Goal: Task Accomplishment & Management: Complete application form

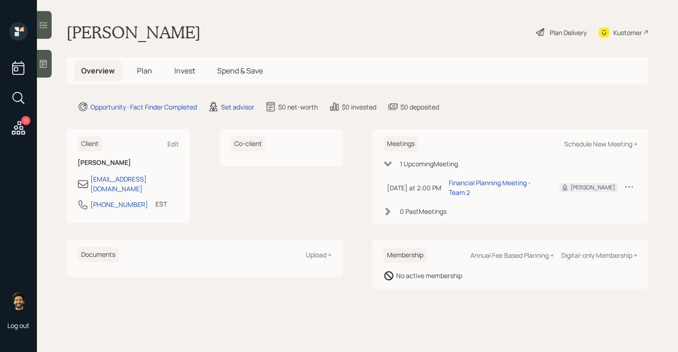
click at [145, 69] on span "Plan" at bounding box center [144, 71] width 15 height 10
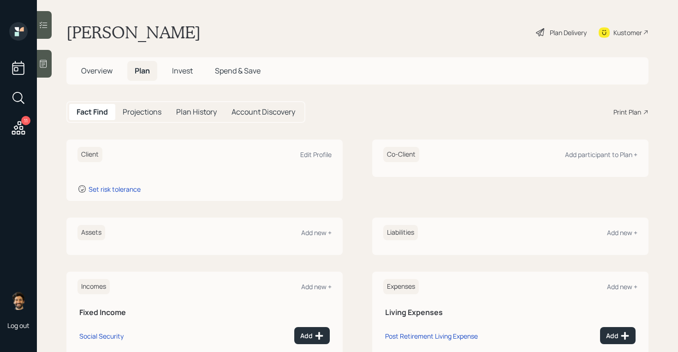
click at [181, 70] on span "Invest" at bounding box center [182, 71] width 21 height 10
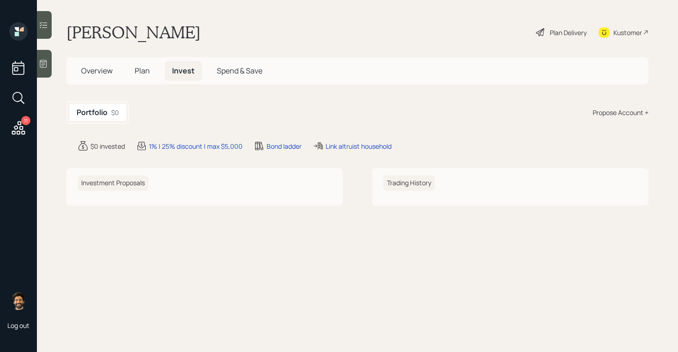
click at [142, 71] on span "Plan" at bounding box center [142, 71] width 15 height 10
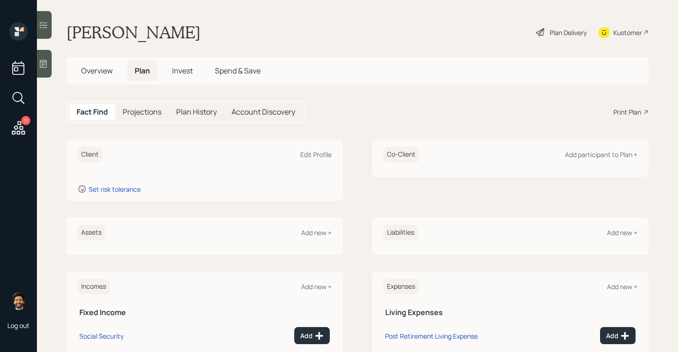
click at [187, 67] on span "Invest" at bounding box center [182, 71] width 21 height 10
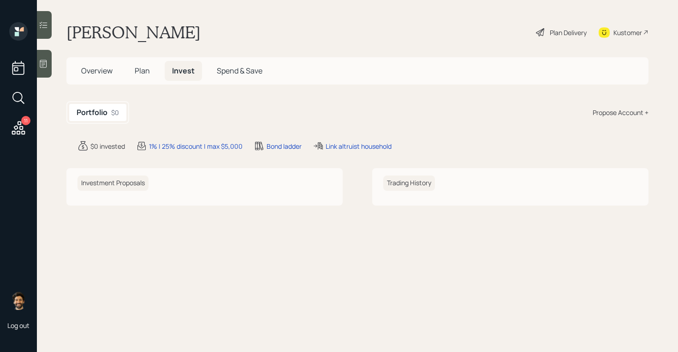
click at [620, 112] on div "Propose Account +" at bounding box center [621, 113] width 56 height 10
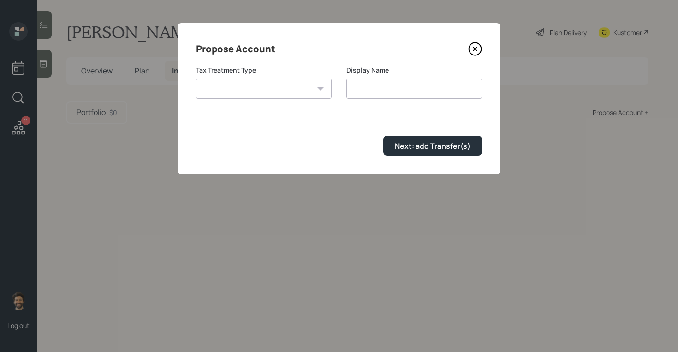
click at [246, 92] on select "[PERSON_NAME] Taxable Traditional" at bounding box center [264, 88] width 136 height 20
select select "traditional"
click at [196, 78] on select "[PERSON_NAME] Taxable Traditional" at bounding box center [264, 88] width 136 height 20
type input "Traditional"
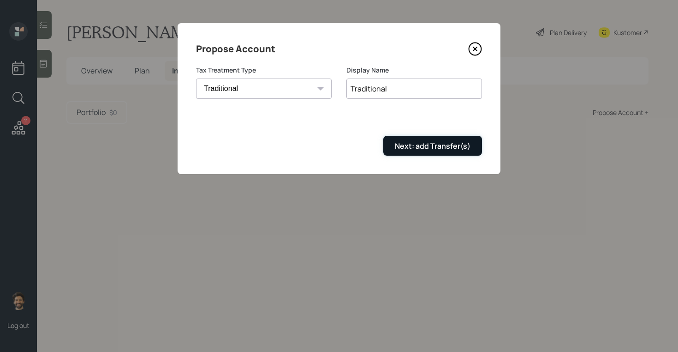
click at [398, 149] on div "Next: add Transfer(s)" at bounding box center [433, 146] width 76 height 10
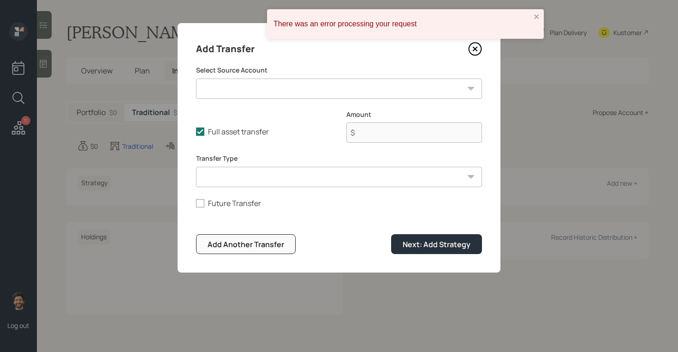
click at [476, 47] on icon at bounding box center [475, 49] width 14 height 14
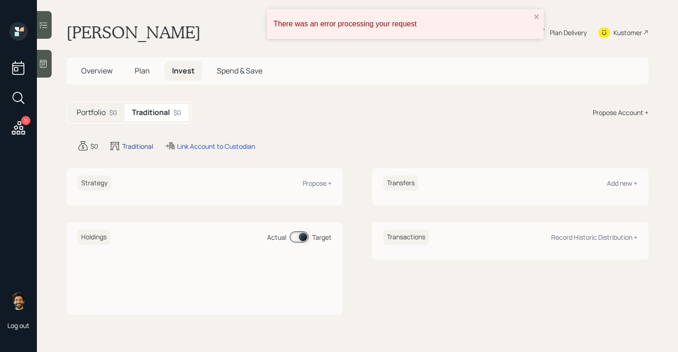
click at [134, 145] on div "Traditional" at bounding box center [137, 146] width 31 height 10
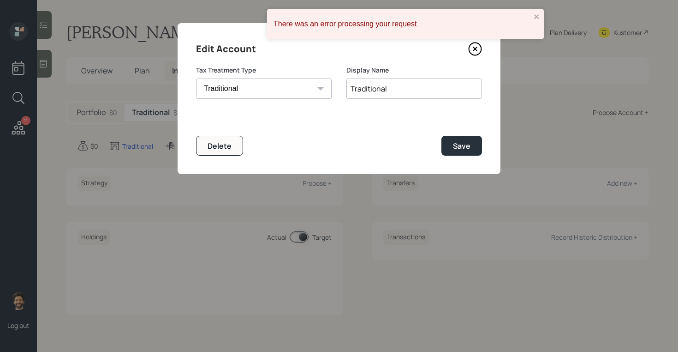
click at [260, 89] on select "[PERSON_NAME] Taxable Traditional" at bounding box center [264, 88] width 136 height 20
select select "taxable"
click at [196, 78] on select "[PERSON_NAME] Taxable Traditional" at bounding box center [264, 88] width 136 height 20
click at [370, 91] on input "Traditional" at bounding box center [415, 88] width 136 height 20
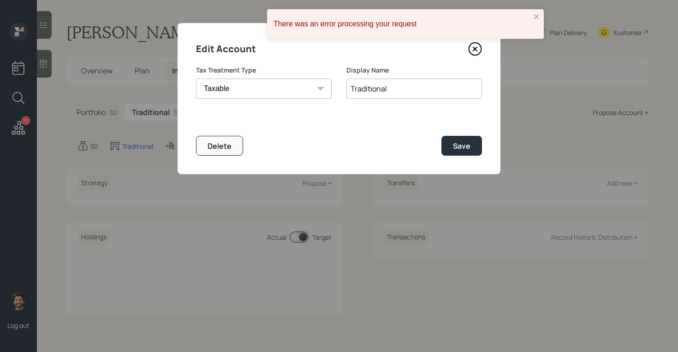
click at [370, 91] on input "Traditional" at bounding box center [415, 88] width 136 height 20
type input "Taxable"
click at [466, 145] on div "Save" at bounding box center [462, 146] width 18 height 10
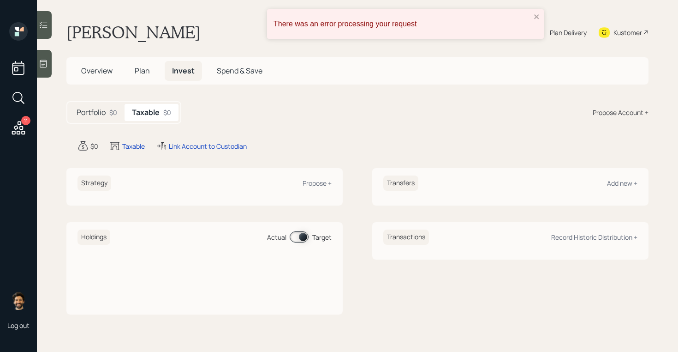
click at [145, 70] on span "Plan" at bounding box center [142, 71] width 15 height 10
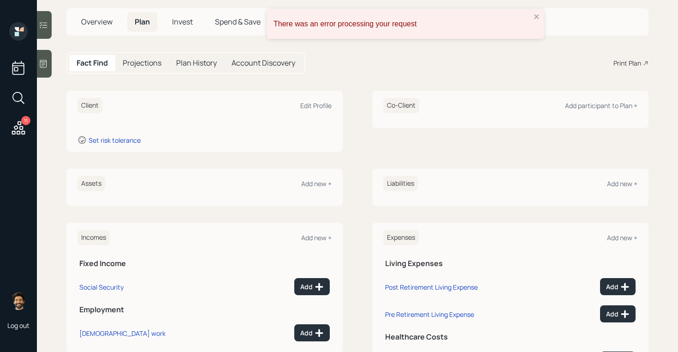
scroll to position [52, 0]
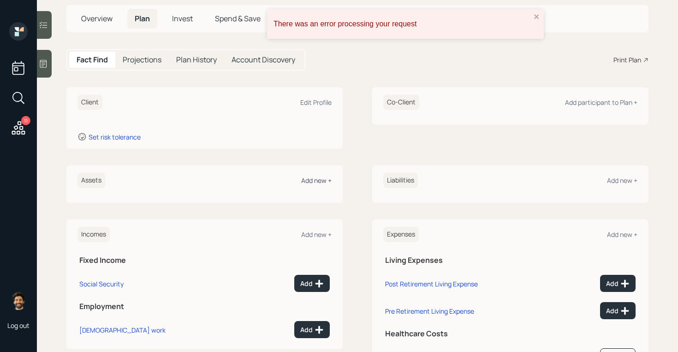
click at [320, 177] on div "Add new +" at bounding box center [316, 180] width 30 height 9
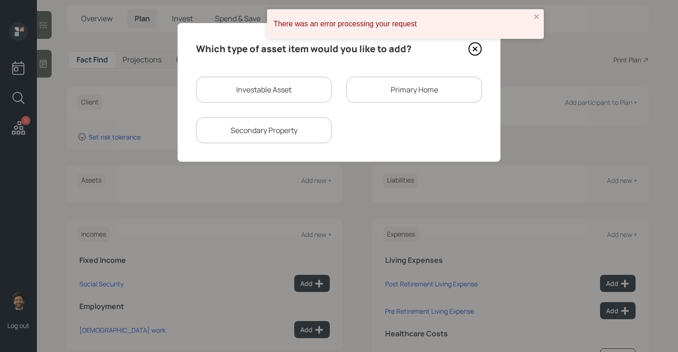
click at [234, 84] on div "Investable Asset" at bounding box center [264, 90] width 136 height 26
select select "taxable"
select select "balanced"
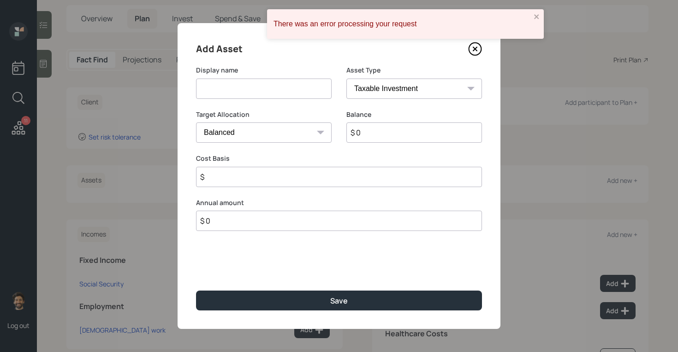
click at [237, 92] on input at bounding box center [264, 88] width 136 height 20
type input "M"
type input "Money to invest"
click at [374, 138] on input "$ 0" at bounding box center [415, 132] width 136 height 20
type input "$ 200,000"
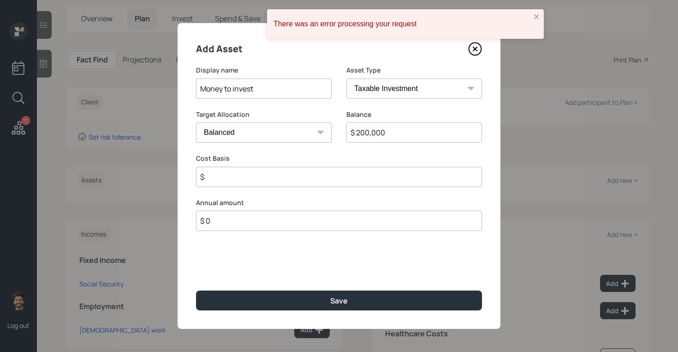
click at [382, 90] on select "SEP [PERSON_NAME] IRA 401(k) [PERSON_NAME] 401(k) 403(b) [PERSON_NAME] 403(b) 4…" at bounding box center [415, 88] width 136 height 20
click at [347, 78] on select "SEP [PERSON_NAME] IRA 401(k) [PERSON_NAME] 401(k) 403(b) [PERSON_NAME] 403(b) 4…" at bounding box center [415, 88] width 136 height 20
click at [247, 180] on input "$" at bounding box center [339, 177] width 286 height 20
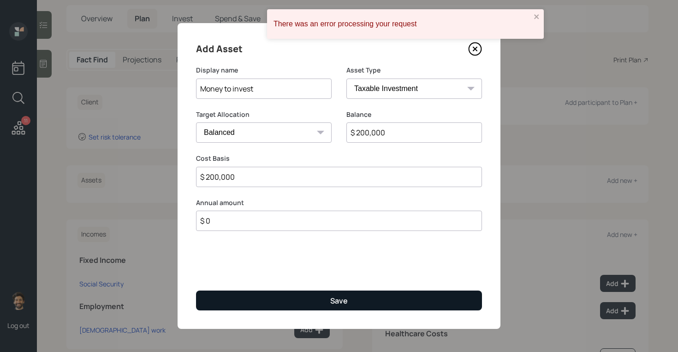
type input "$ 200,000"
click at [239, 301] on button "Save" at bounding box center [339, 300] width 286 height 20
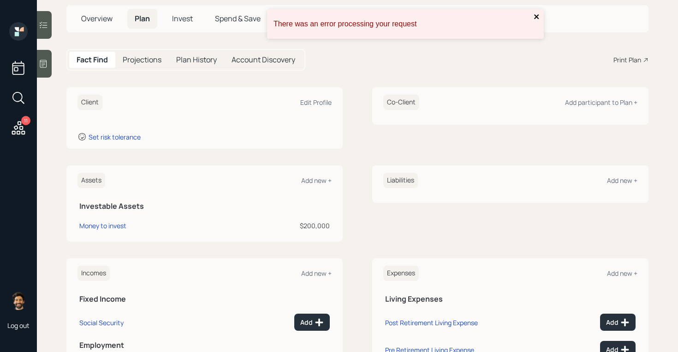
click at [535, 18] on icon "close" at bounding box center [536, 16] width 5 height 5
